Goal: Information Seeking & Learning: Learn about a topic

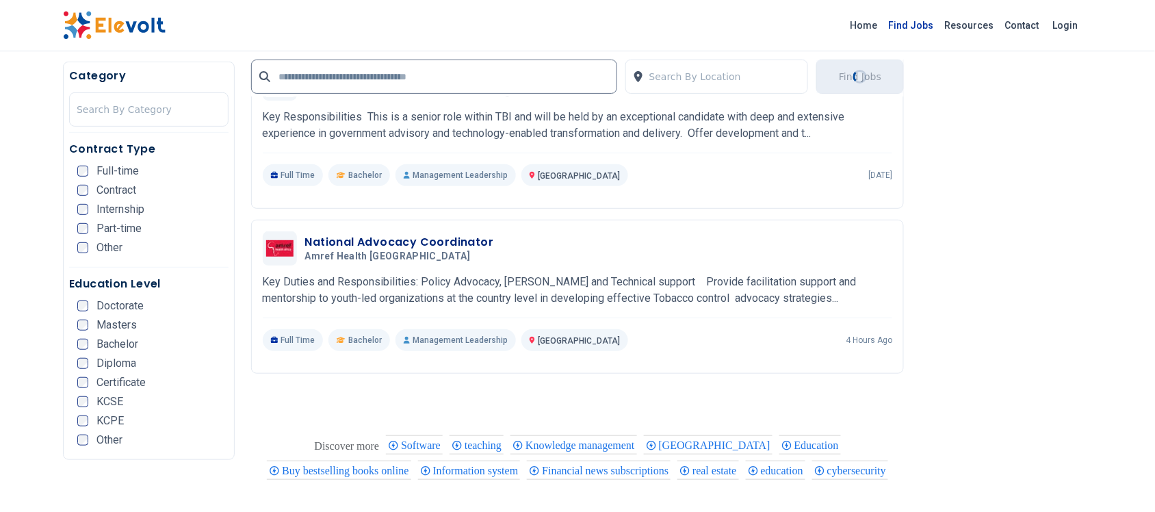
scroll to position [1626, 0]
click at [929, 25] on link "Find Jobs" at bounding box center [912, 25] width 56 height 22
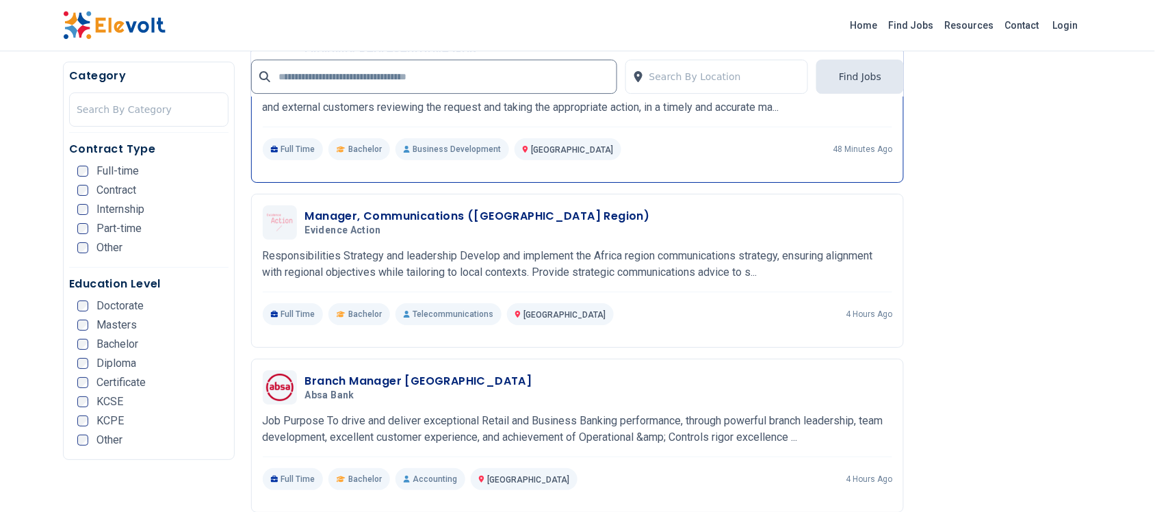
scroll to position [1198, 0]
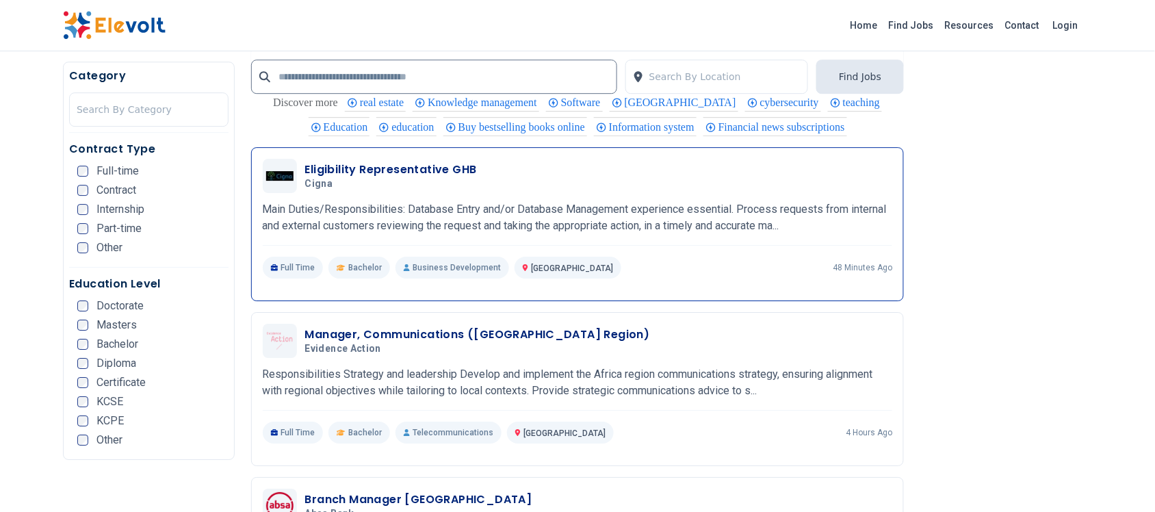
click at [408, 178] on h3 "Eligibility Representative GHB" at bounding box center [391, 170] width 172 height 16
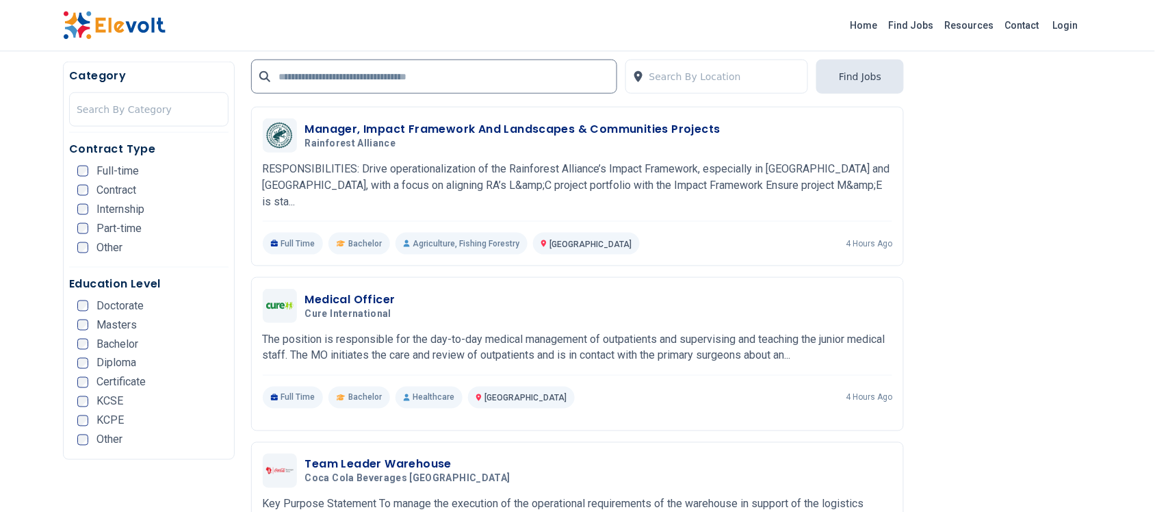
scroll to position [1968, 0]
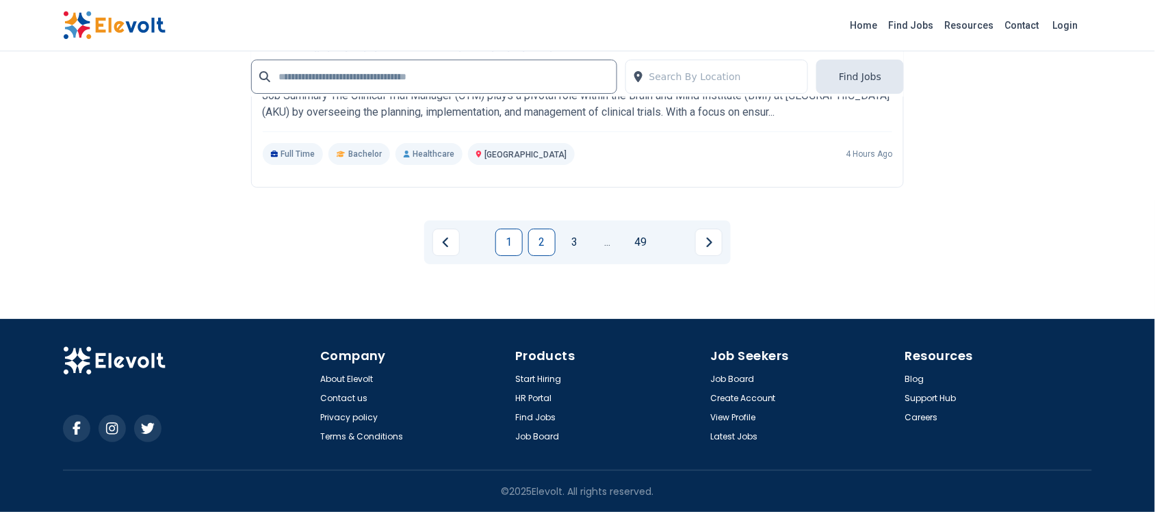
click at [546, 253] on link "2" at bounding box center [541, 242] width 27 height 27
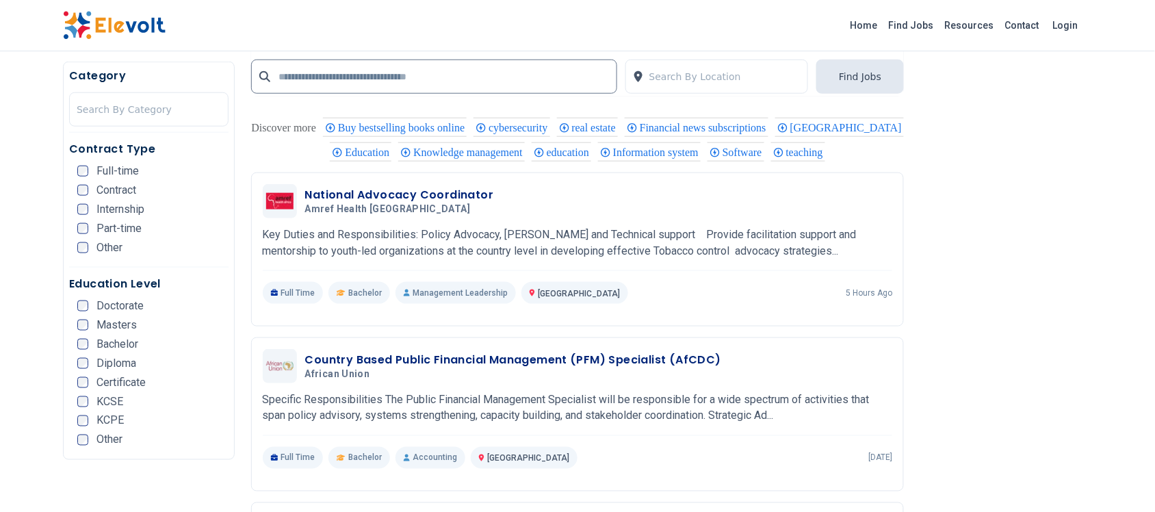
scroll to position [1968, 0]
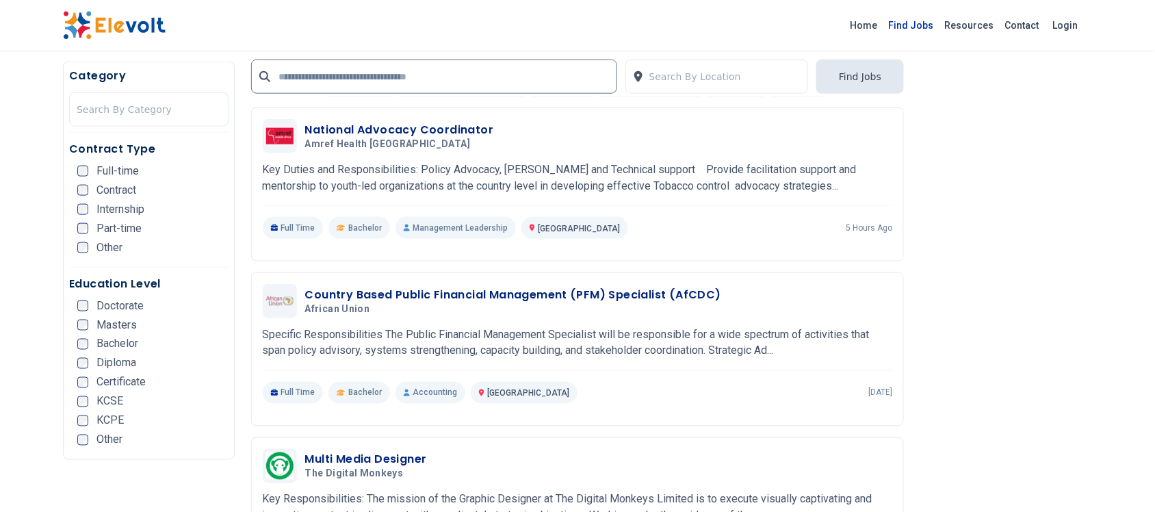
click at [925, 21] on link "Find Jobs" at bounding box center [912, 25] width 56 height 22
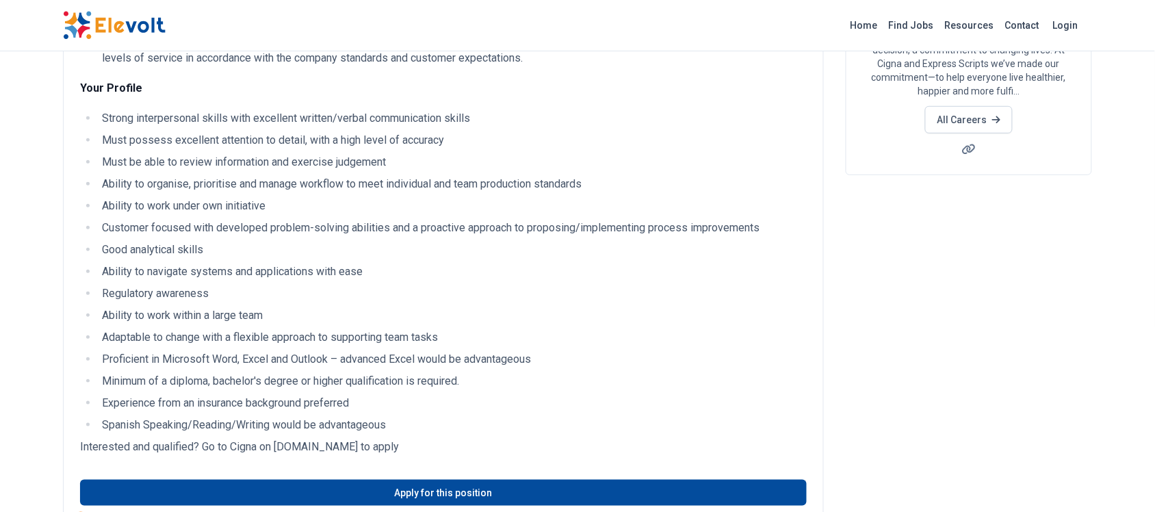
scroll to position [257, 0]
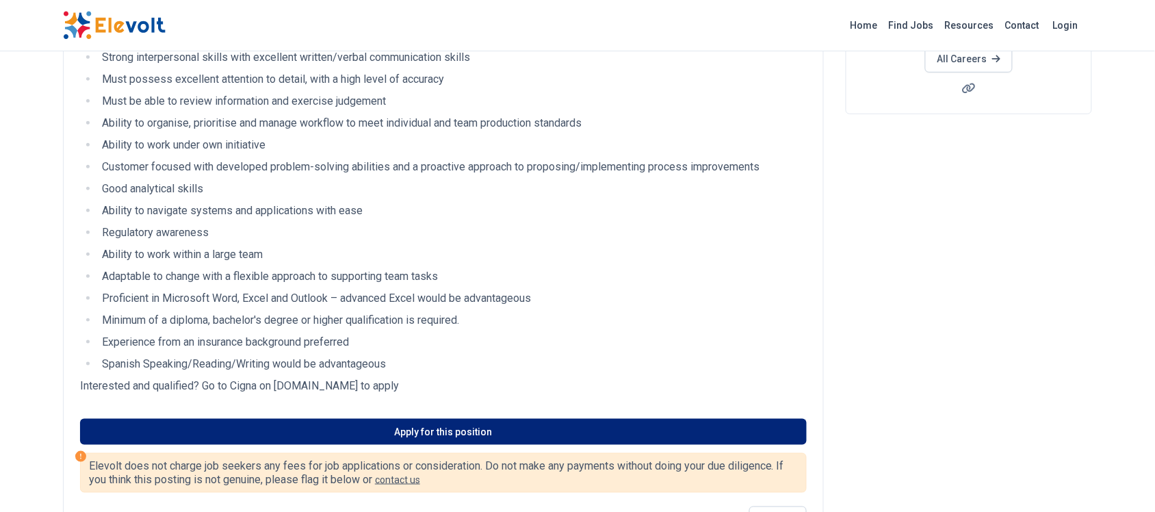
click at [372, 426] on link "Apply for this position" at bounding box center [443, 432] width 727 height 26
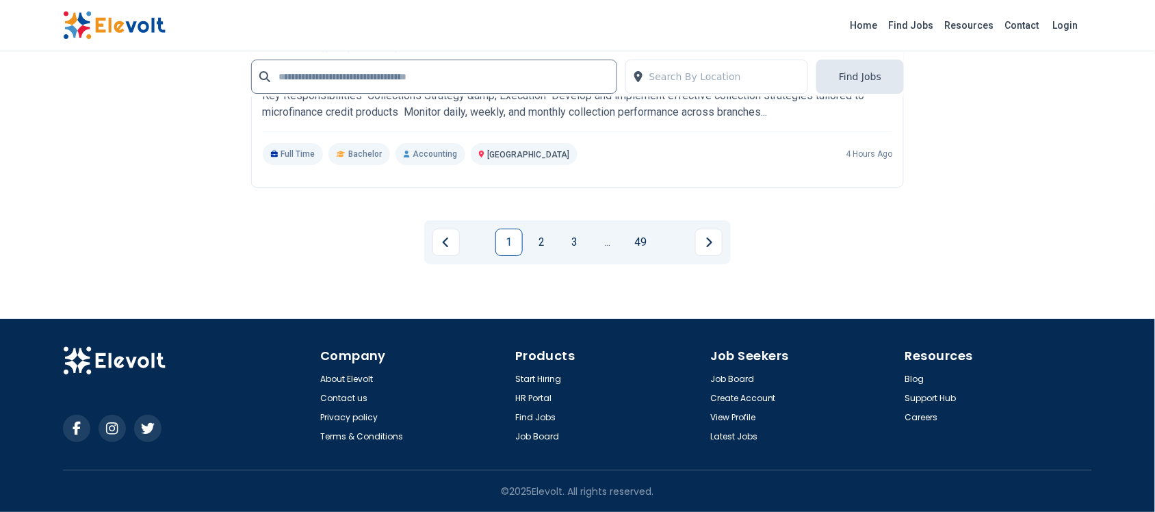
scroll to position [2955, 0]
click at [542, 243] on link "2" at bounding box center [541, 242] width 27 height 27
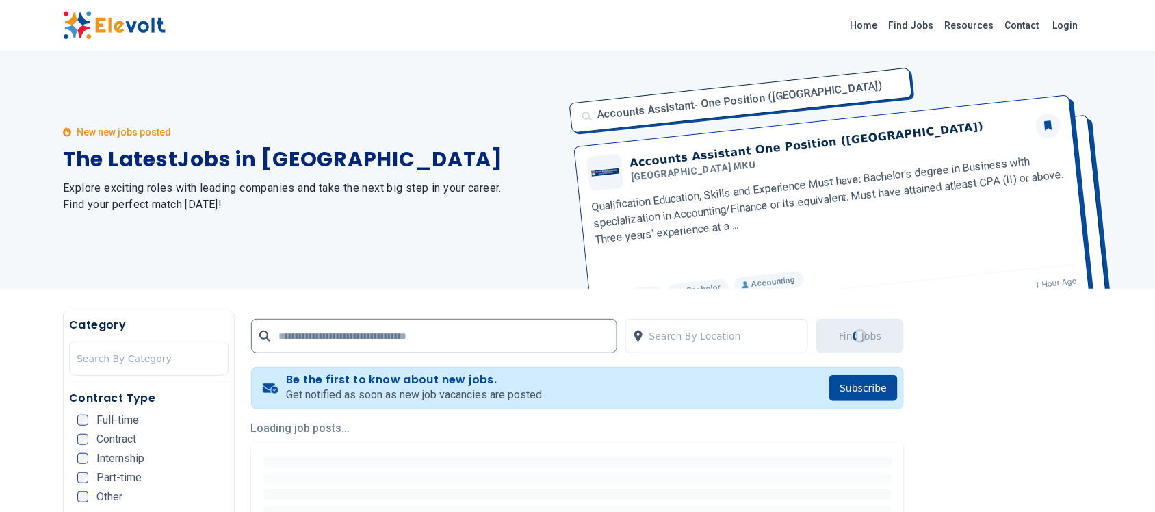
scroll to position [0, 0]
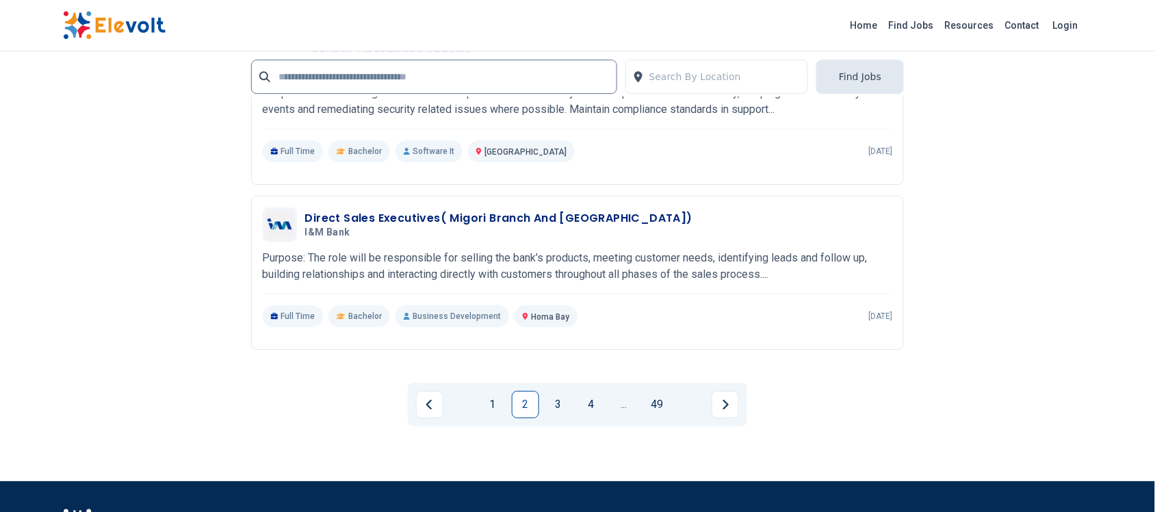
scroll to position [2909, 0]
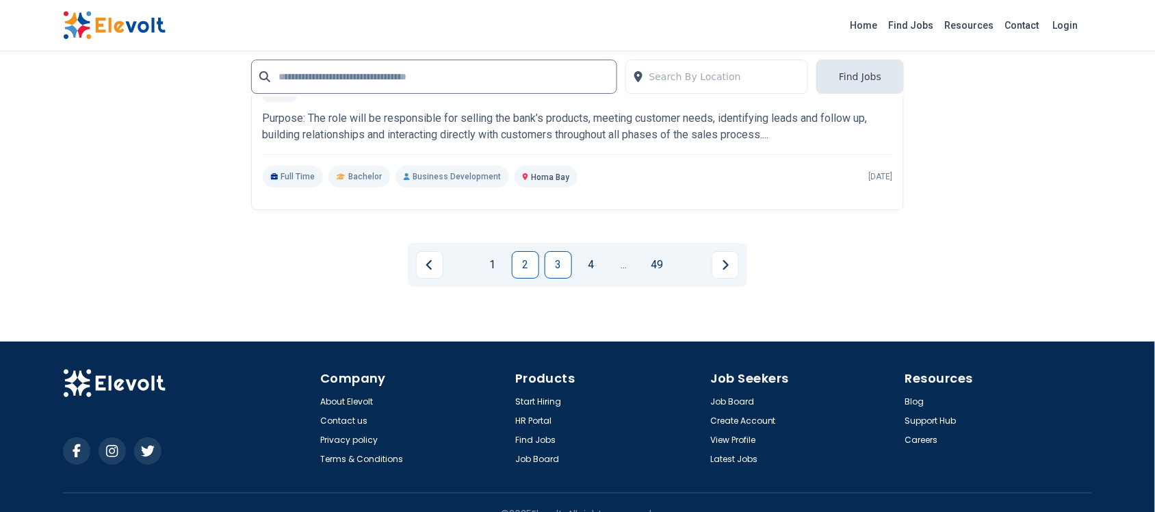
click at [552, 279] on link "3" at bounding box center [558, 264] width 27 height 27
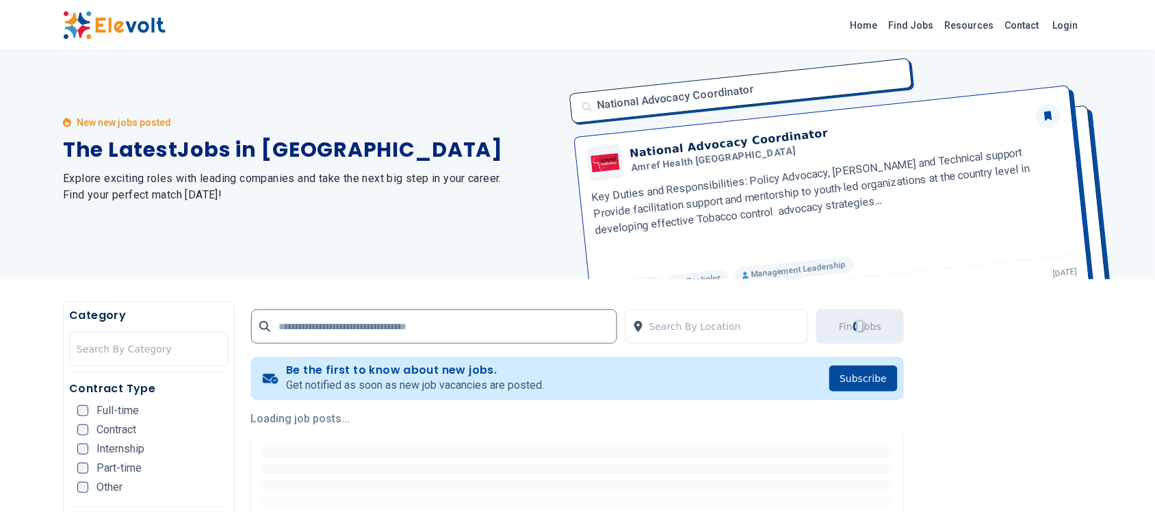
scroll to position [0, 0]
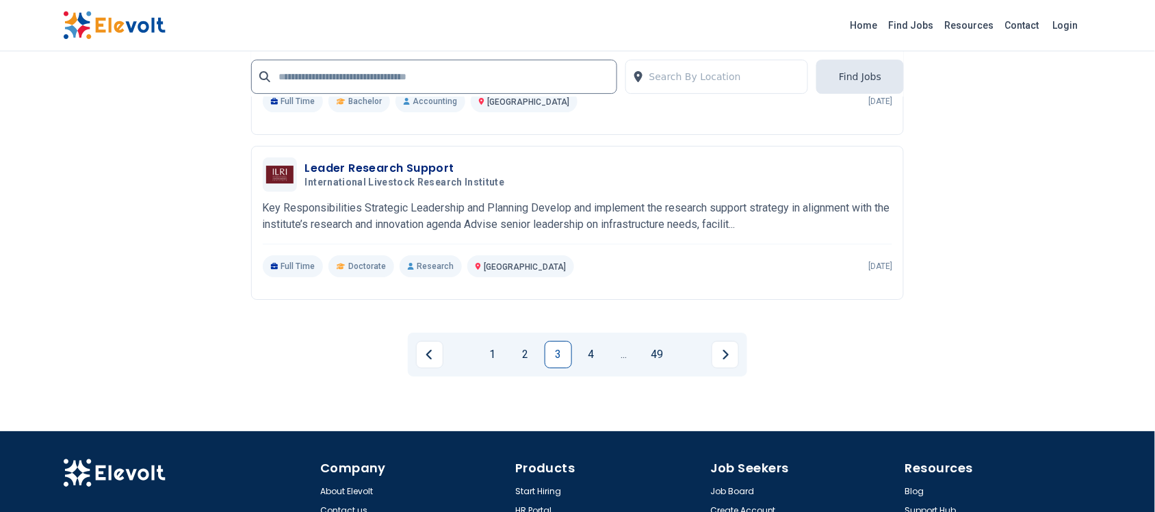
scroll to position [2909, 0]
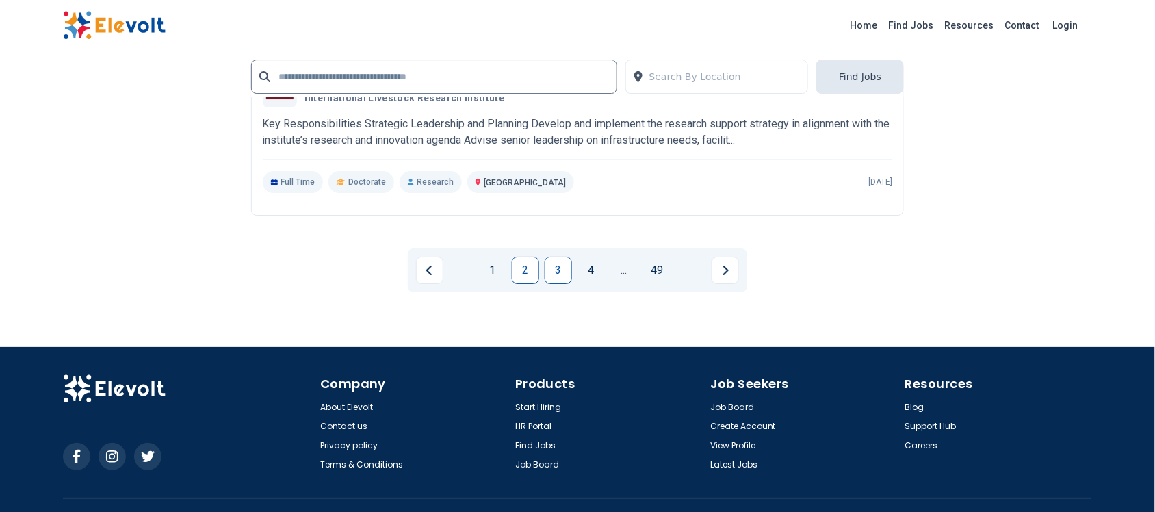
click at [522, 284] on link "2" at bounding box center [525, 270] width 27 height 27
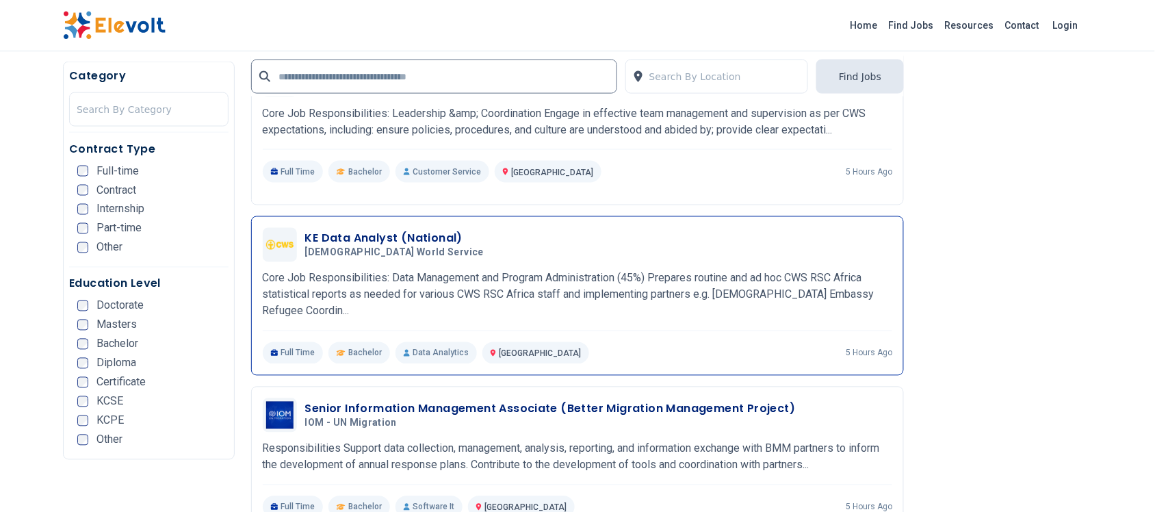
scroll to position [599, 0]
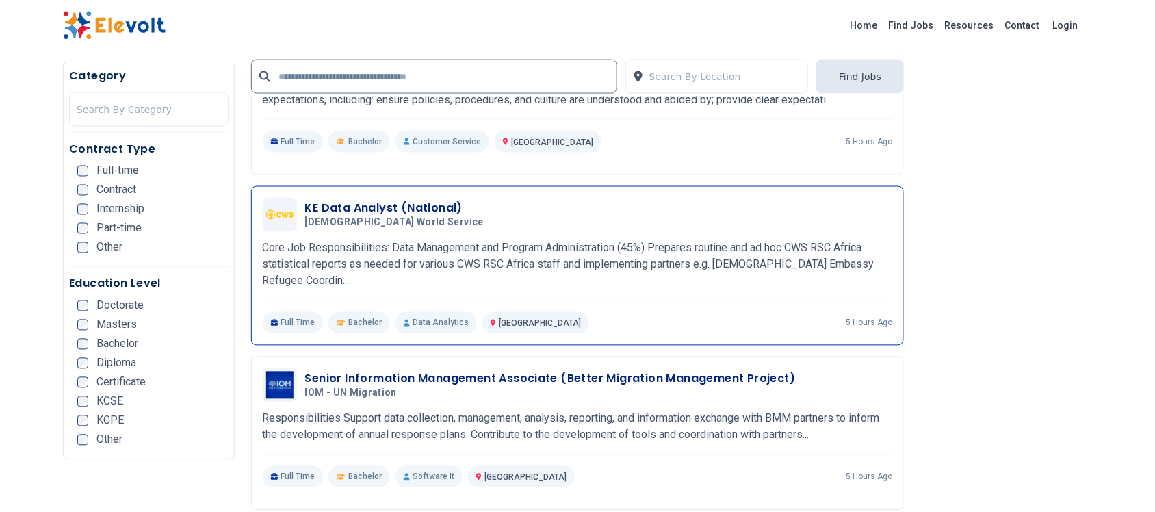
click at [376, 207] on h3 "KE Data Analyst (National)" at bounding box center [397, 209] width 184 height 16
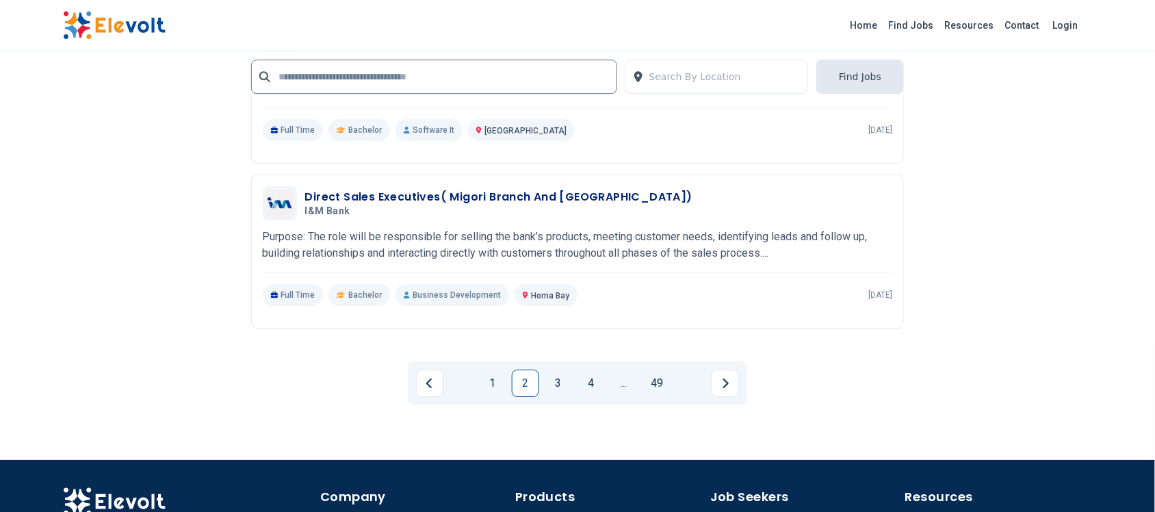
scroll to position [2823, 0]
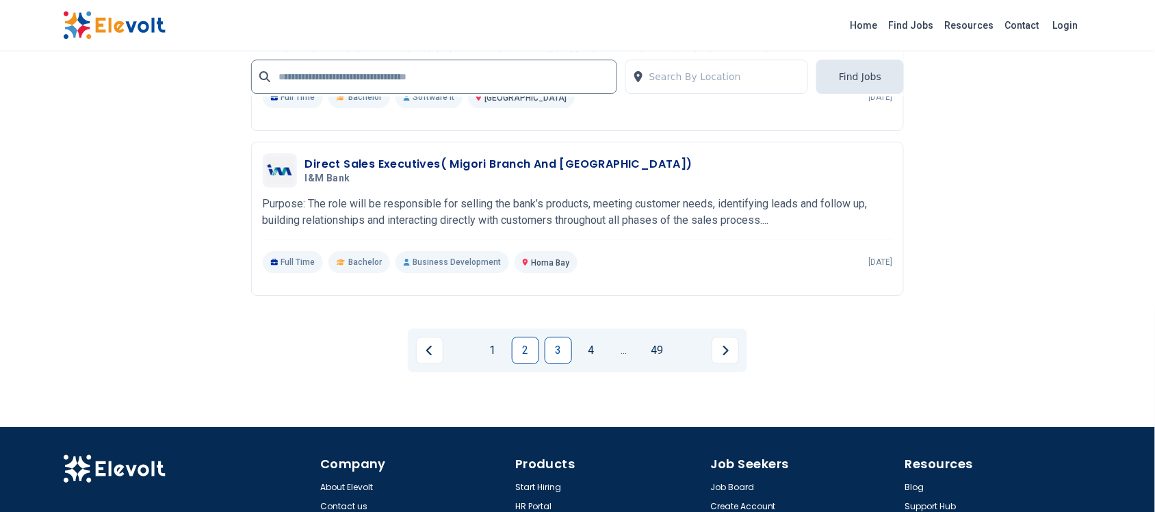
click at [556, 364] on link "3" at bounding box center [558, 350] width 27 height 27
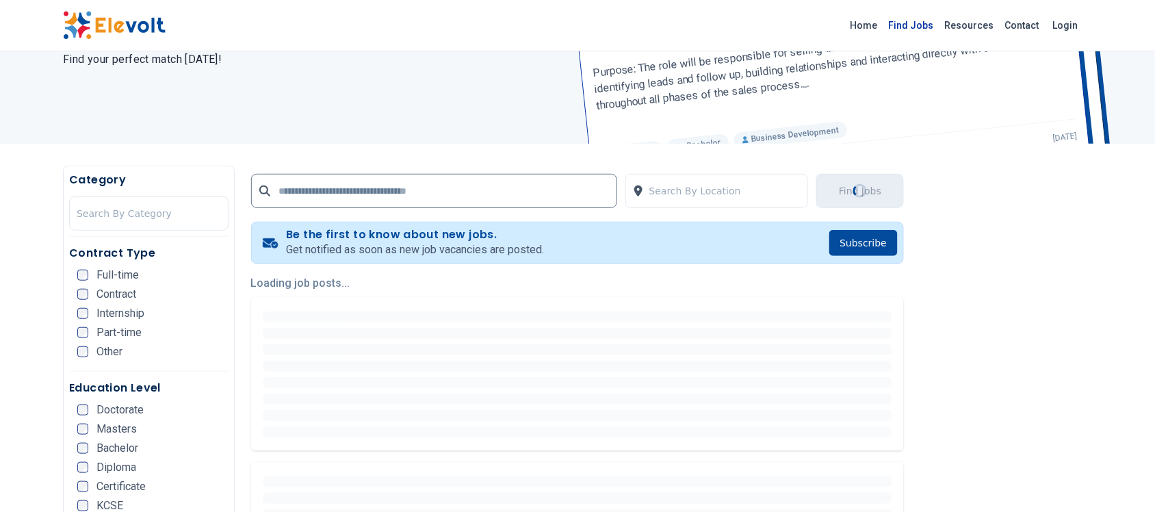
scroll to position [0, 0]
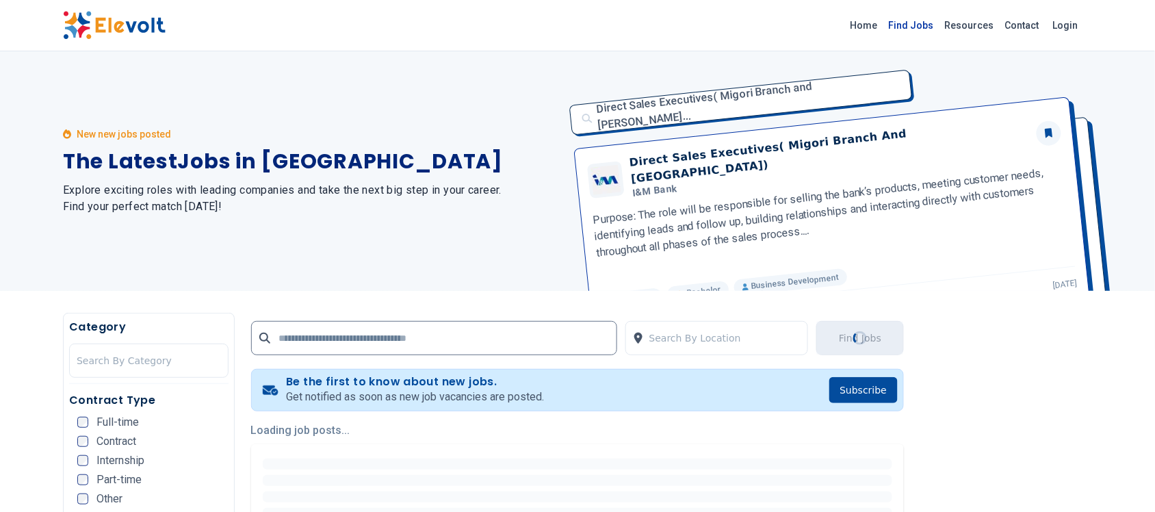
click at [905, 26] on link "Find Jobs" at bounding box center [912, 25] width 56 height 22
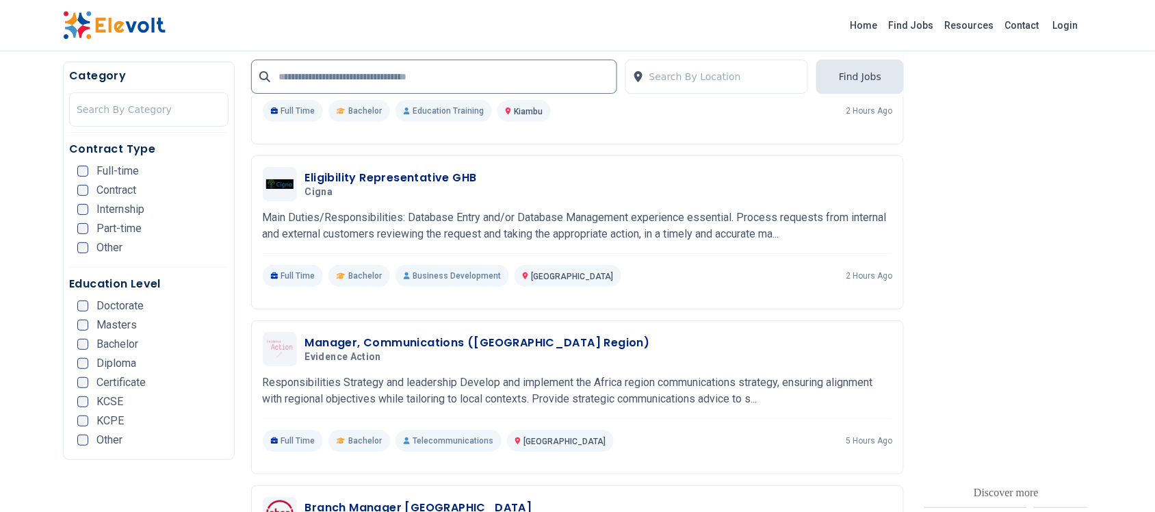
scroll to position [1454, 0]
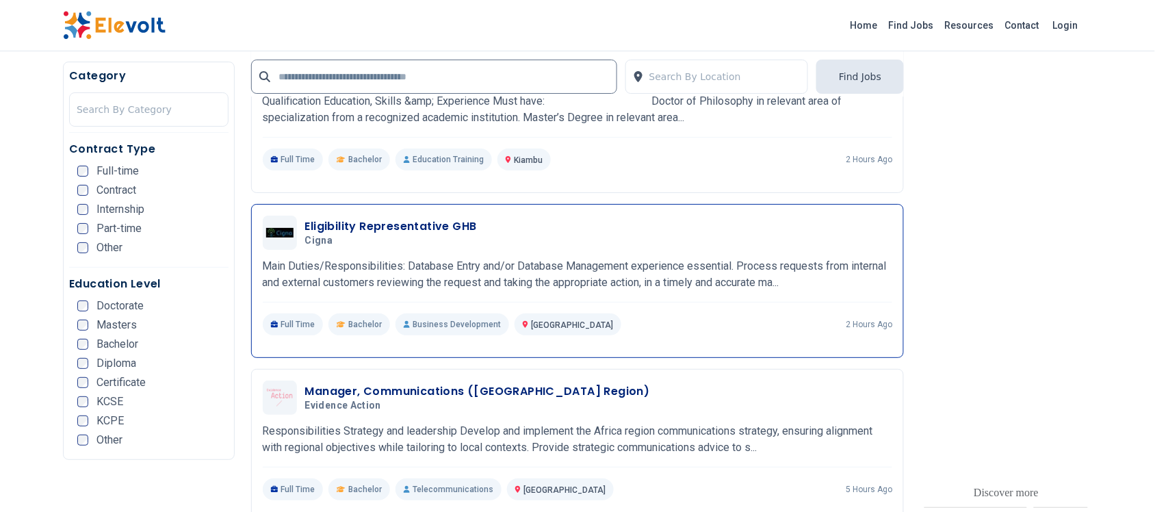
click at [406, 229] on h3 "Eligibility Representative GHB" at bounding box center [391, 226] width 172 height 16
